Goal: Download file/media

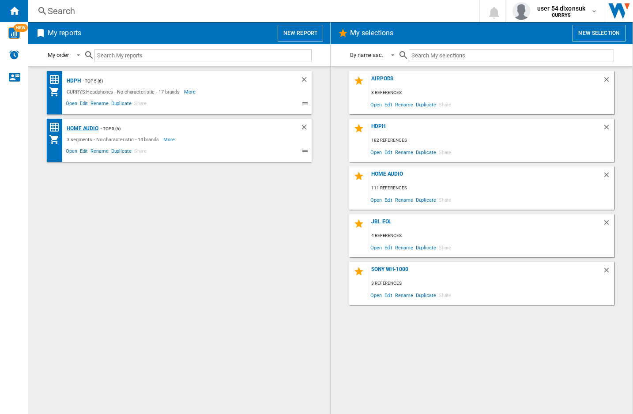
click at [78, 127] on div "Home Audio" at bounding box center [81, 128] width 34 height 11
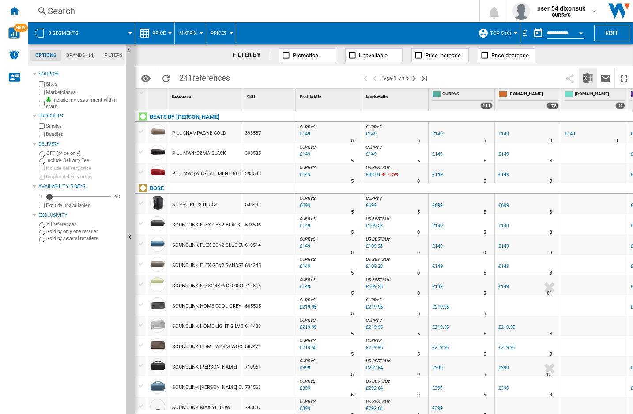
click at [588, 78] on img "Download in Excel" at bounding box center [588, 78] width 11 height 11
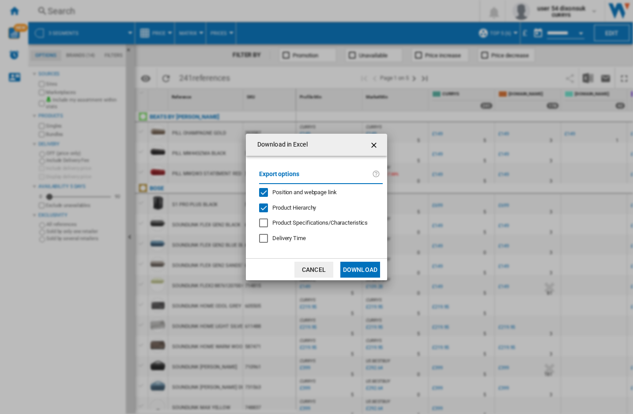
click at [290, 205] on span "Product Hierarchy" at bounding box center [294, 207] width 44 height 7
click at [362, 269] on button "Download" at bounding box center [360, 270] width 40 height 16
